Goal: Transaction & Acquisition: Obtain resource

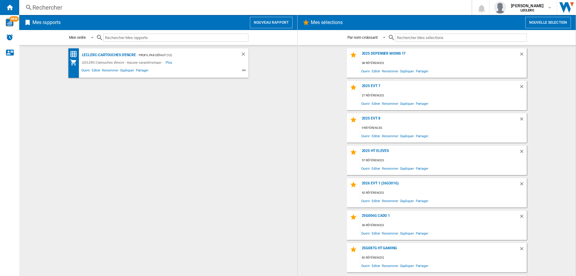
click at [402, 40] on input "text" at bounding box center [461, 38] width 132 height 8
type input "2"
click at [277, 24] on button "Nouveau rapport" at bounding box center [271, 22] width 43 height 11
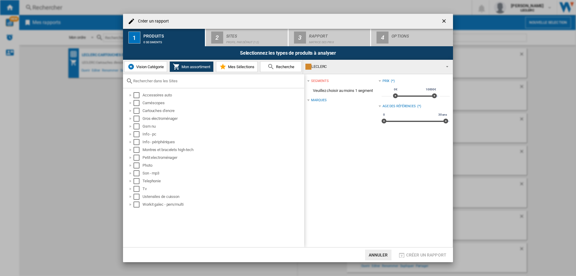
click at [441, 21] on button "button" at bounding box center [445, 21] width 12 height 12
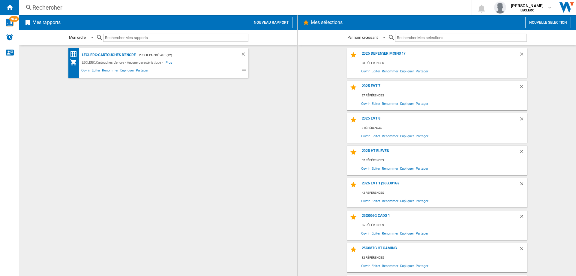
click at [541, 22] on button "Nouvelle selection" at bounding box center [549, 22] width 46 height 11
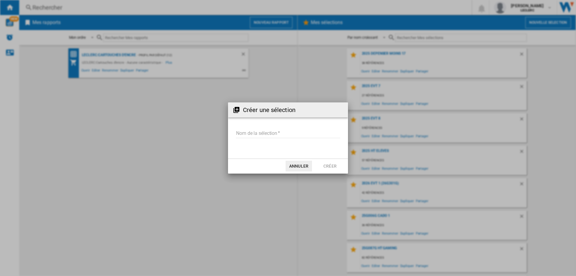
click at [256, 133] on input "Nom de la sélection" at bounding box center [288, 133] width 104 height 9
type input "**********"
click at [330, 164] on button "Créer" at bounding box center [330, 166] width 26 height 11
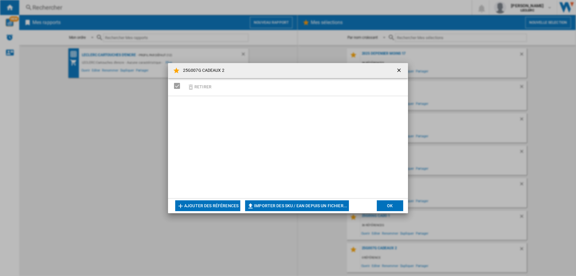
click at [284, 205] on button "Importer des SKU / EAN depuis un fichier..." at bounding box center [297, 205] width 104 height 11
type input "**********"
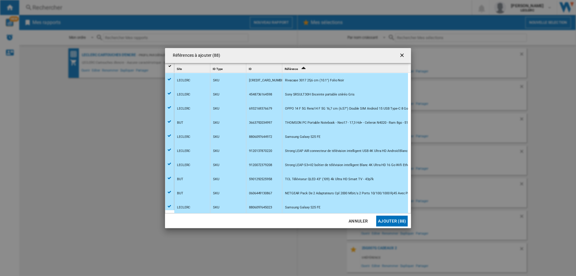
click at [390, 221] on button "Ajouter (88)" at bounding box center [392, 221] width 32 height 11
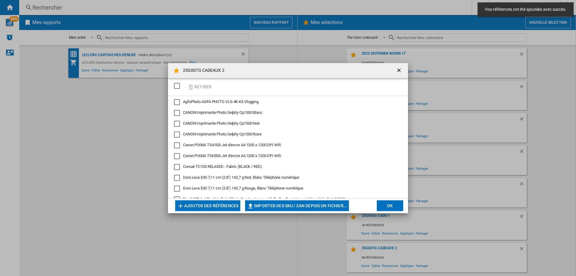
click at [387, 206] on button "OK" at bounding box center [390, 205] width 26 height 11
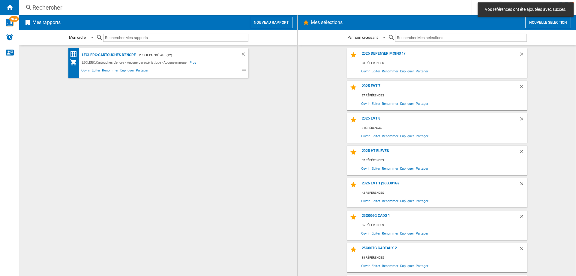
click at [404, 36] on input "text" at bounding box center [461, 38] width 132 height 8
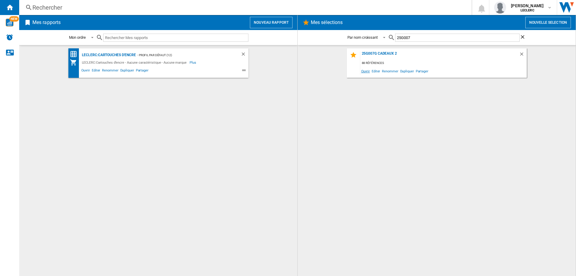
type input "25G007"
click at [369, 71] on span "Ouvrir" at bounding box center [365, 71] width 11 height 8
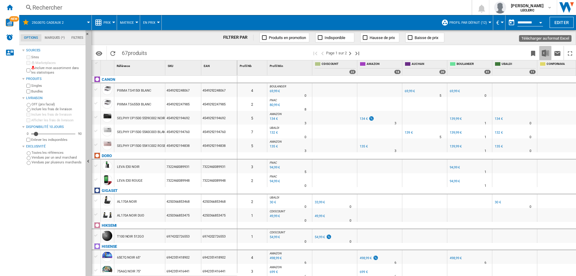
click at [547, 54] on img "Télécharger au format Excel" at bounding box center [545, 53] width 7 height 7
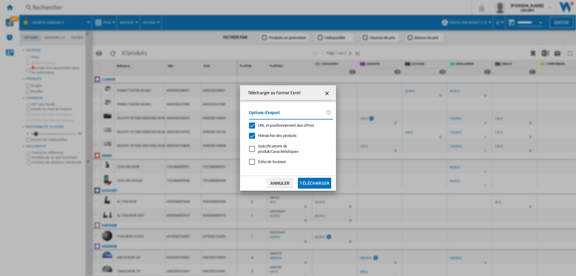
click at [315, 184] on button "Télécharger" at bounding box center [314, 183] width 33 height 11
